Goal: Task Accomplishment & Management: Complete application form

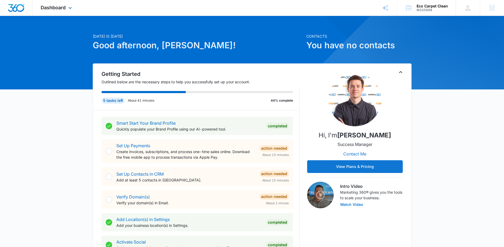
scroll to position [9, 0]
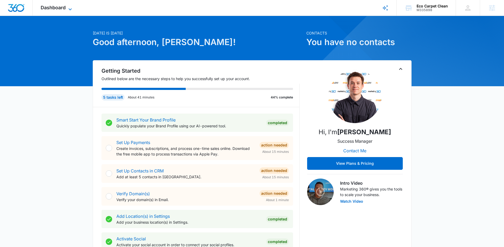
click at [60, 6] on span "Dashboard" at bounding box center [53, 8] width 25 height 6
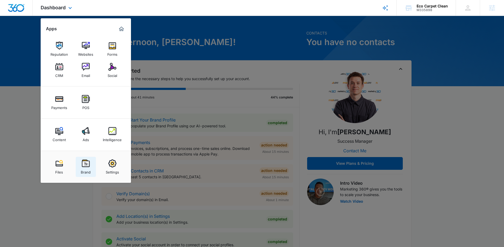
click at [87, 170] on div "Brand" at bounding box center [86, 171] width 10 height 7
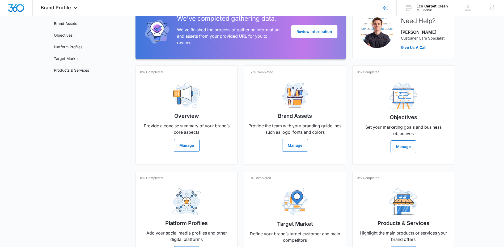
scroll to position [32, 0]
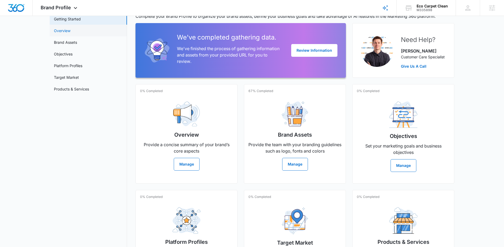
click at [70, 31] on link "Overview" at bounding box center [62, 31] width 16 height 6
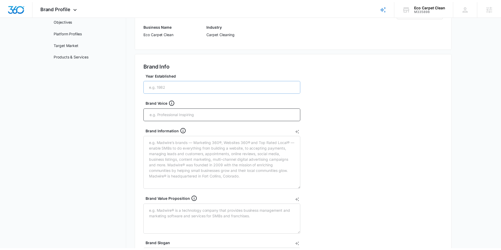
scroll to position [66, 0]
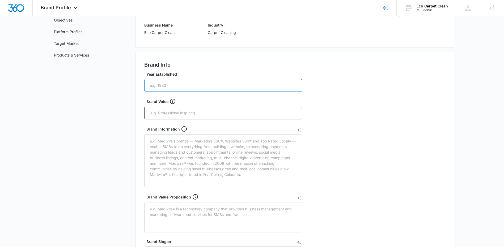
click at [203, 86] on input "Year Established" at bounding box center [223, 85] width 158 height 13
type input "2024"
click at [191, 111] on input "text" at bounding box center [224, 113] width 148 height 8
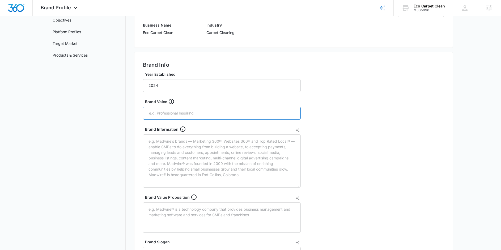
click at [182, 116] on input "text" at bounding box center [223, 113] width 148 height 8
type input "Knowledgable"
type input "Authoritative"
type input "Friendly"
type input "Approachable"
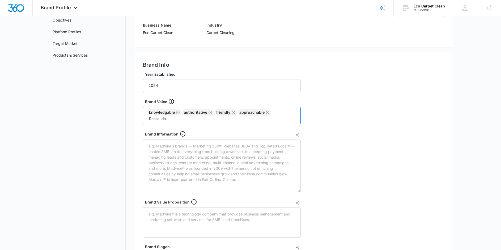
type input "Reassuring"
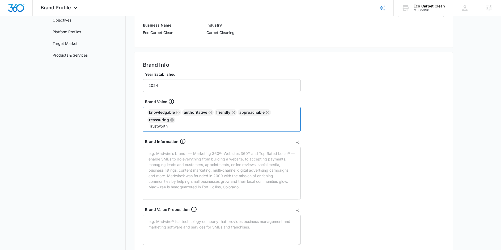
type input "Trustworthy"
type input "Efficient"
type input "Reliable"
type input "Customer-focused"
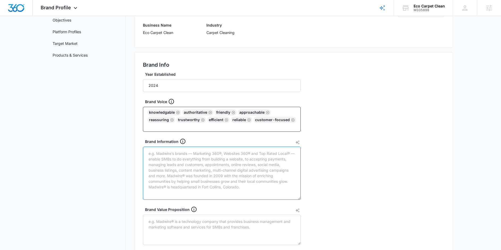
click at [209, 152] on textarea "Brand Information" at bounding box center [222, 173] width 158 height 53
click at [191, 153] on textarea "Brand Information" at bounding box center [222, 173] width 158 height 53
paste textarea "a testament to the belief that a clean home is a happy home. We are a team of c…"
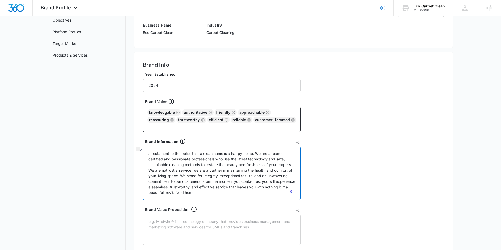
drag, startPoint x: 171, startPoint y: 171, endPoint x: 198, endPoint y: 170, distance: 27.6
click at [198, 170] on textarea "a testament to the belief that a clean home is a happy home. We are a team of c…" at bounding box center [222, 173] width 158 height 53
click at [230, 179] on textarea "a testament to the belief that a clean home is a happy home. We are a team of c…" at bounding box center [222, 173] width 158 height 53
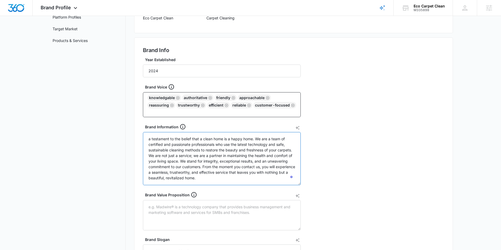
scroll to position [113, 0]
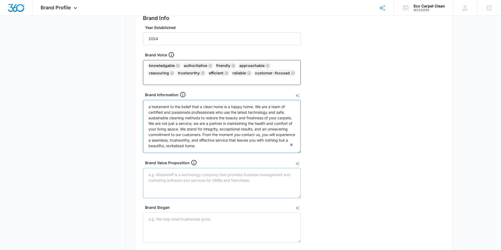
type textarea "a testament to the belief that a clean home is a happy home. We are a team of c…"
click at [195, 179] on textarea "Brand Value Proposition" at bounding box center [222, 183] width 158 height 30
type textarea "Healthier home, Pristine Results, Safe Solutions, Effortless service, Excpetion…"
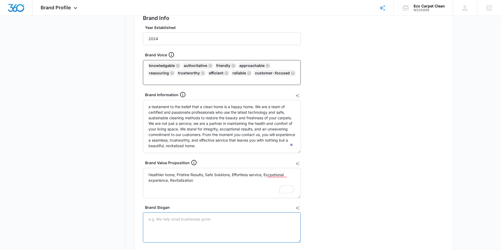
click at [169, 223] on textarea "Brand Slogan" at bounding box center [222, 227] width 158 height 30
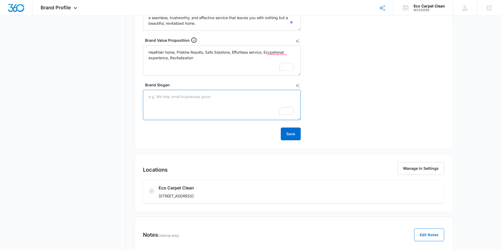
scroll to position [237, 0]
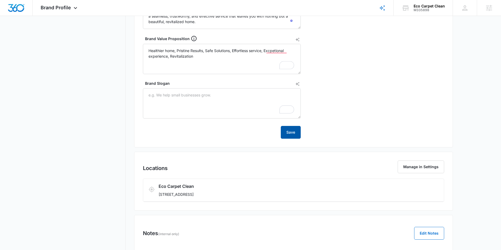
click at [296, 133] on button "Save" at bounding box center [291, 132] width 20 height 13
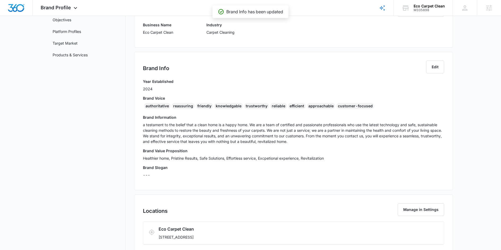
scroll to position [0, 0]
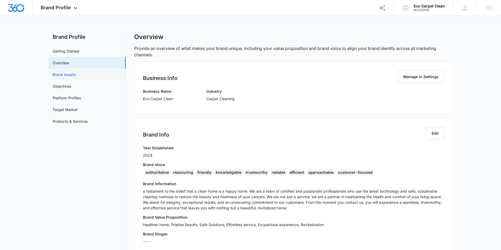
click at [76, 75] on link "Brand Assets" at bounding box center [64, 75] width 23 height 6
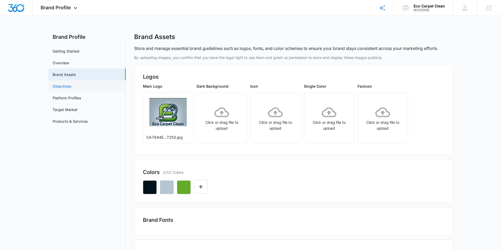
click at [71, 86] on link "Objectives" at bounding box center [62, 86] width 19 height 6
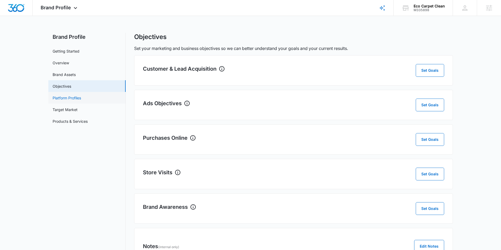
click at [81, 100] on link "Platform Profiles" at bounding box center [67, 98] width 28 height 6
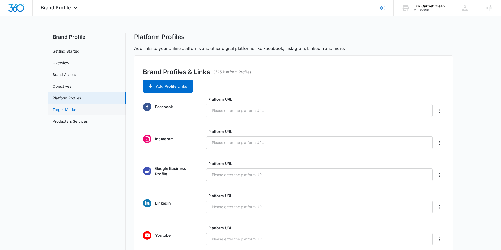
click at [78, 111] on link "Target Market" at bounding box center [65, 110] width 25 height 6
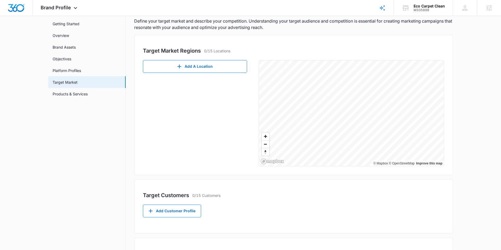
scroll to position [2, 0]
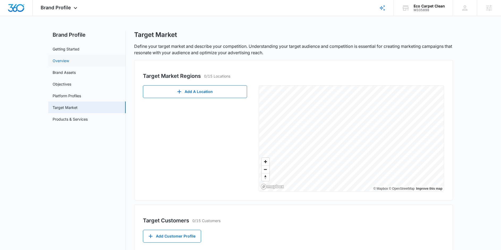
click at [69, 63] on link "Overview" at bounding box center [61, 61] width 16 height 6
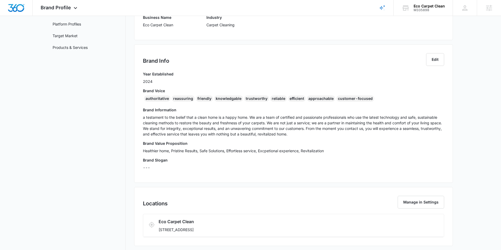
scroll to position [67, 0]
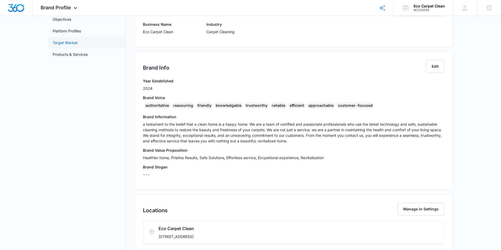
click at [67, 40] on link "Target Market" at bounding box center [65, 43] width 25 height 6
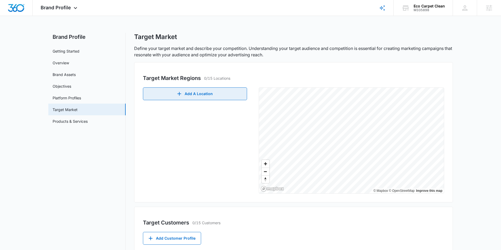
click at [196, 97] on button "Add A Location" at bounding box center [195, 93] width 104 height 13
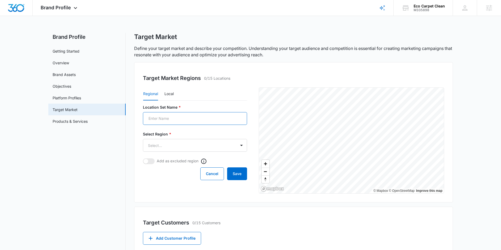
click at [186, 115] on input "Location Set Name *" at bounding box center [195, 118] width 104 height 13
type input "Target Market"
click at [181, 147] on body "Brand Profile Apps Reputation Websites Forms CRM Email Social Payments POS Cont…" at bounding box center [250, 205] width 501 height 410
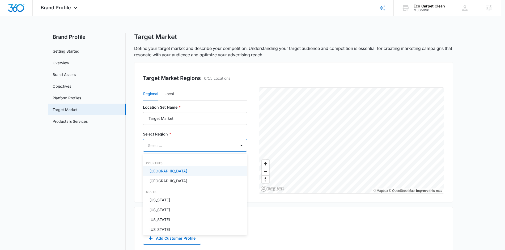
click at [170, 88] on div at bounding box center [252, 125] width 505 height 250
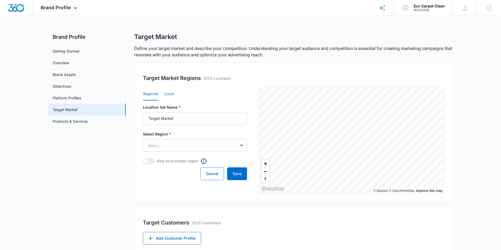
click at [170, 92] on button "Local" at bounding box center [169, 94] width 9 height 13
click at [178, 117] on input "Location Set Name *" at bounding box center [195, 118] width 104 height 13
type input "Target Market"
click at [163, 144] on input "Postal Code or City, State *" at bounding box center [171, 145] width 57 height 13
type input "02453"
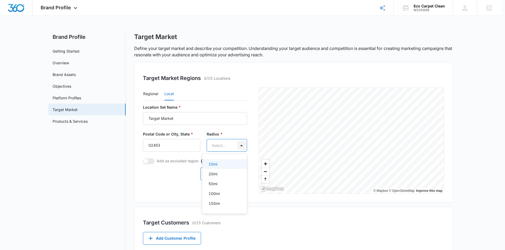
click at [238, 145] on body "Brand Profile Apps Reputation Websites Forms CRM Email Social Payments POS Cont…" at bounding box center [252, 125] width 505 height 250
click at [217, 185] on p "50mi" at bounding box center [213, 184] width 9 height 6
click at [236, 177] on button "Save" at bounding box center [237, 174] width 20 height 13
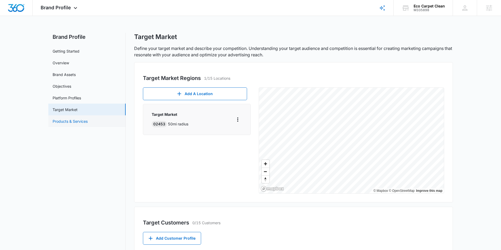
click at [81, 122] on link "Products & Services" at bounding box center [70, 122] width 35 height 6
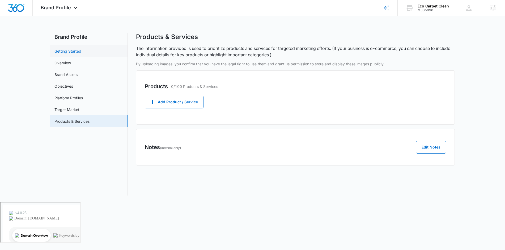
click at [71, 53] on link "Getting Started" at bounding box center [67, 51] width 27 height 6
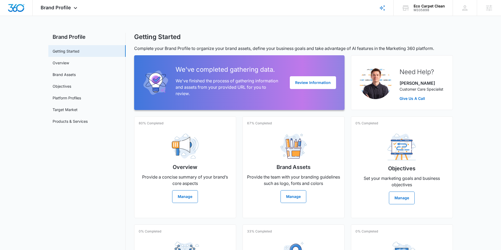
drag, startPoint x: 293, startPoint y: 28, endPoint x: 290, endPoint y: 30, distance: 3.2
click at [297, 30] on div "Brand Profile Apps Reputation Websites Forms CRM Email Social Payments POS Cont…" at bounding box center [250, 166] width 501 height 333
